Goal: Contribute content: Add original content to the website for others to see

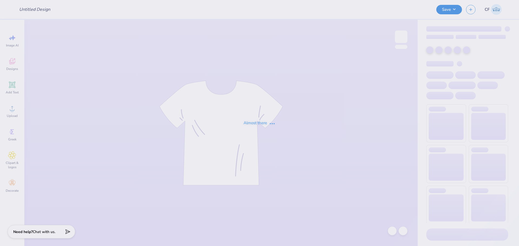
type input "HBSA CARNAVAL"
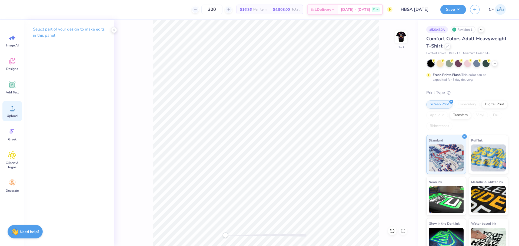
click at [14, 113] on div "Upload" at bounding box center [11, 111] width 19 height 20
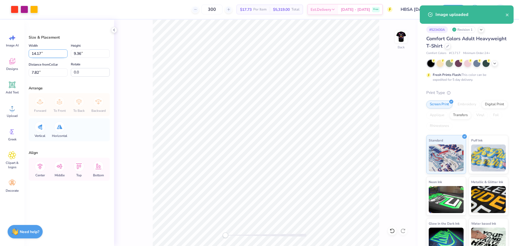
click at [49, 54] on input "14.17" at bounding box center [48, 54] width 39 height 8
type input "4.00"
type input "2.64"
type input "11.18"
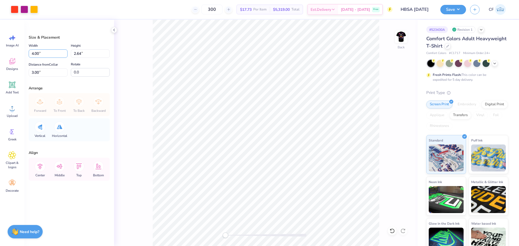
drag, startPoint x: 31, startPoint y: 53, endPoint x: 25, endPoint y: 51, distance: 6.2
click at [25, 52] on div "Size & Placement Width 4.00 4.00 " Height 2.64 2.64 " Distance from Collar 3.00…" at bounding box center [69, 133] width 90 height 227
type input "3.50"
type input "2.31"
type input "3.17"
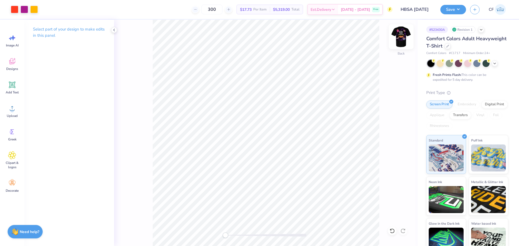
click at [402, 42] on img at bounding box center [402, 37] width 22 height 22
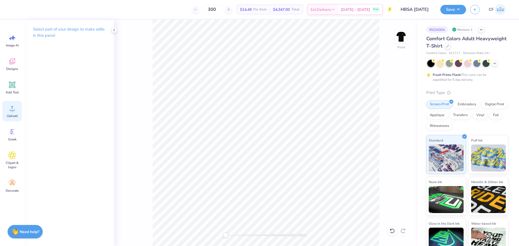
click at [14, 113] on div "Upload" at bounding box center [11, 111] width 19 height 20
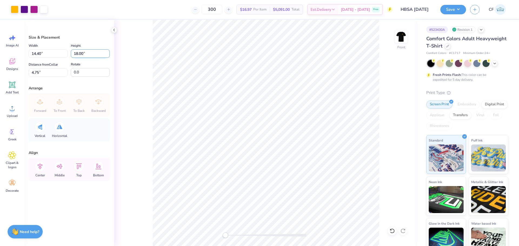
click at [97, 55] on input "18.00" at bounding box center [90, 54] width 39 height 8
type input "15"
type input "12.00"
type input "15.00"
click at [54, 72] on input "6.25" at bounding box center [48, 72] width 39 height 8
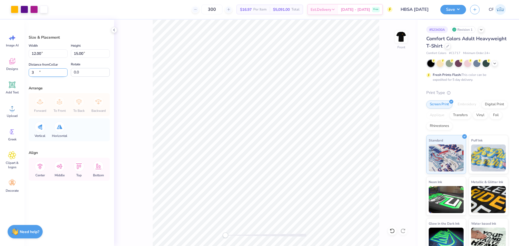
type input "3"
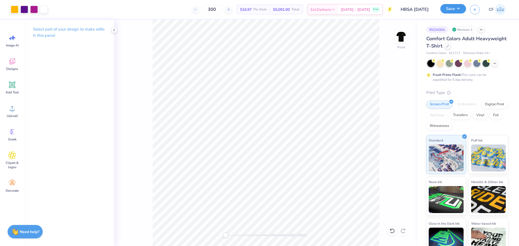
click at [449, 7] on button "Save" at bounding box center [454, 8] width 26 height 9
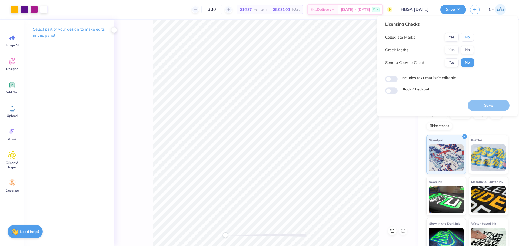
drag, startPoint x: 468, startPoint y: 36, endPoint x: 468, endPoint y: 42, distance: 6.2
click at [468, 36] on button "No" at bounding box center [467, 37] width 13 height 9
click at [468, 47] on button "No" at bounding box center [467, 50] width 13 height 9
click at [454, 60] on button "Yes" at bounding box center [452, 62] width 14 height 9
click at [395, 81] on input "Includes text that isn't editable" at bounding box center [391, 79] width 12 height 6
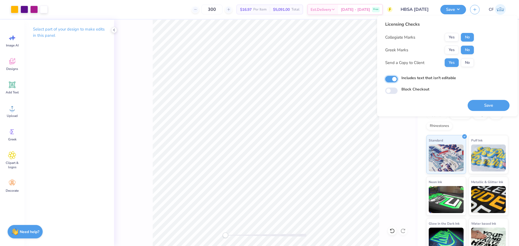
checkbox input "true"
click at [486, 107] on button "Save" at bounding box center [489, 105] width 42 height 11
click at [114, 30] on icon at bounding box center [114, 30] width 4 height 4
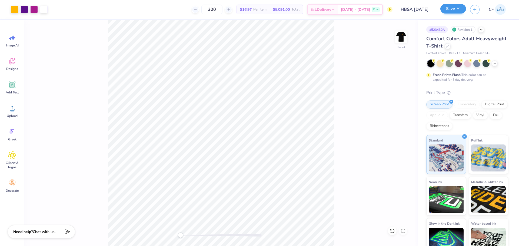
click at [458, 11] on button "Save" at bounding box center [454, 8] width 26 height 9
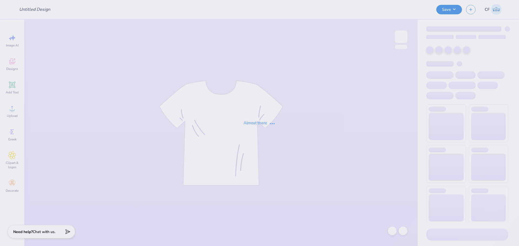
type input "lambda parents weekend"
